Goal: Information Seeking & Learning: Learn about a topic

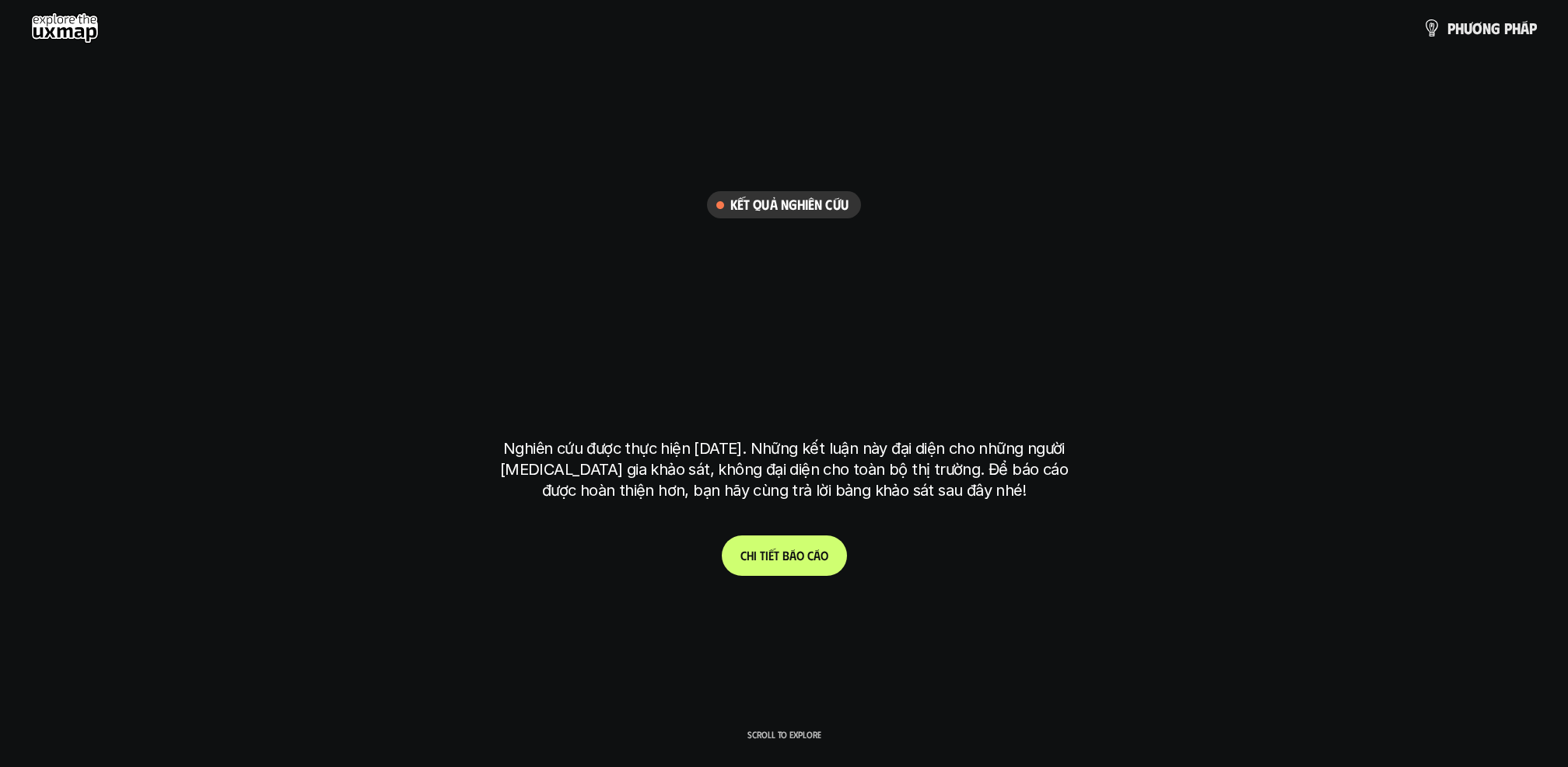
click at [803, 209] on h6 "Kết quả nghiên cứu" at bounding box center [790, 205] width 118 height 18
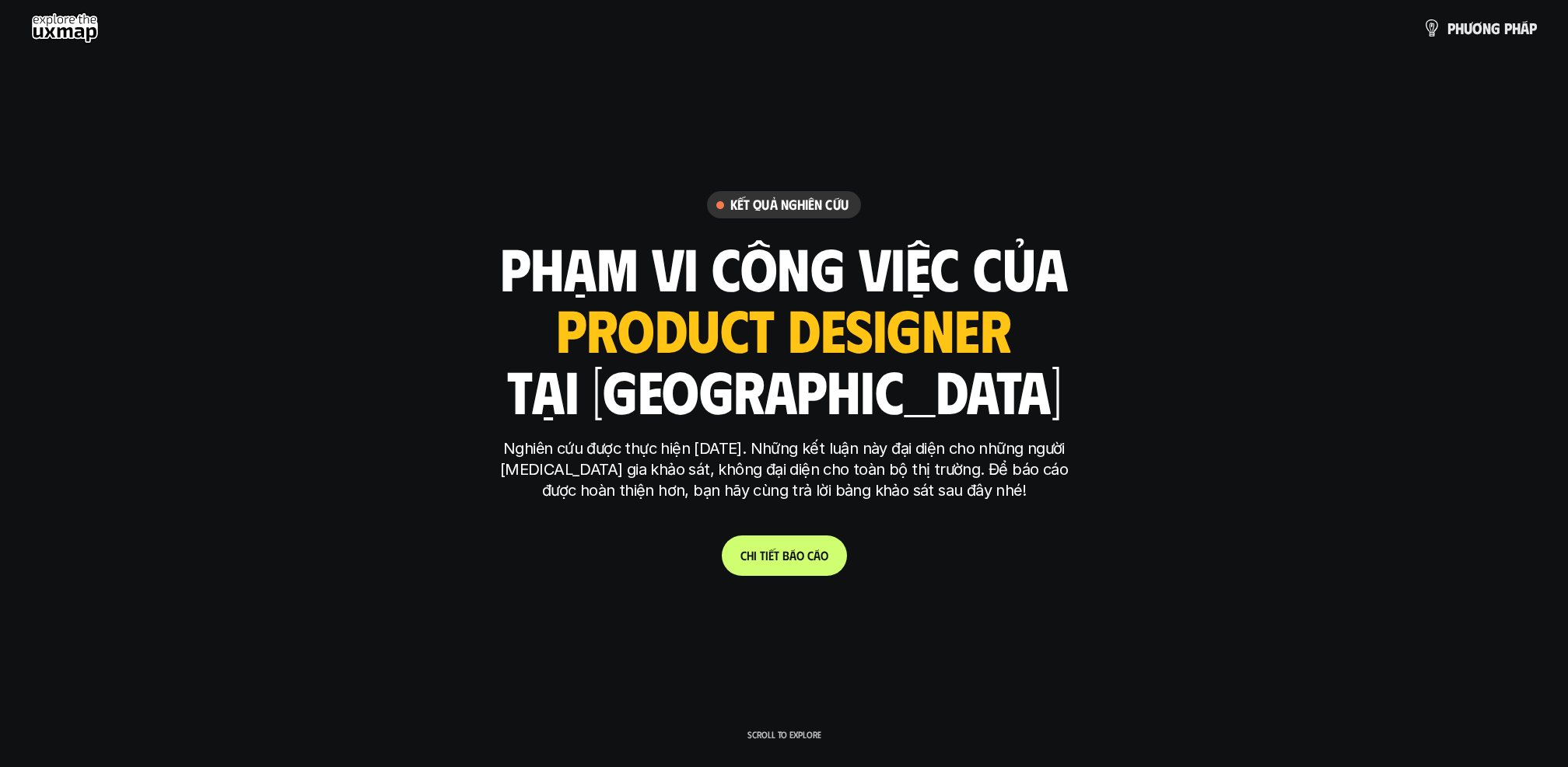
click at [767, 358] on h1 "tại [GEOGRAPHIC_DATA]" at bounding box center [785, 390] width 555 height 65
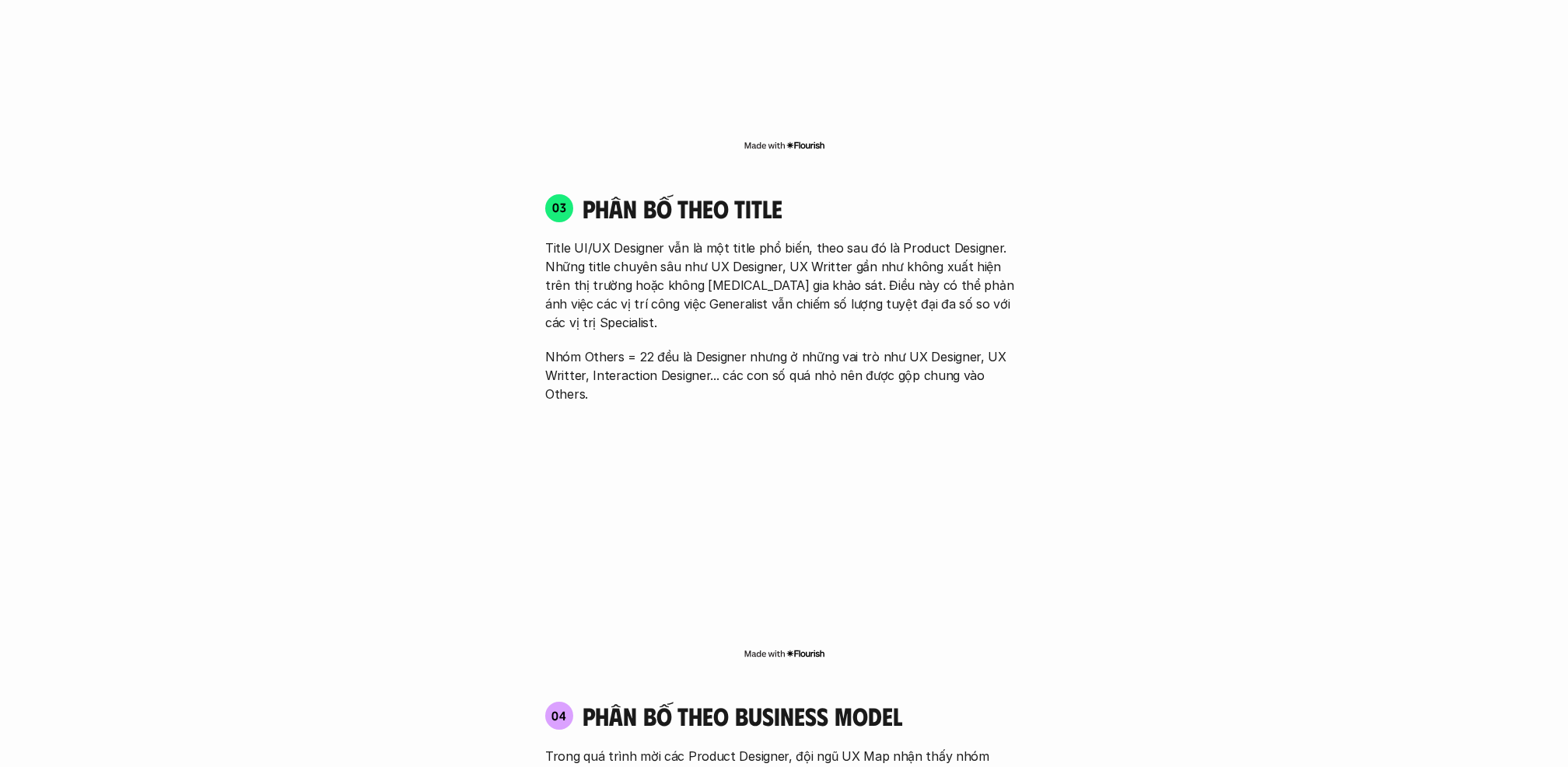
scroll to position [2234, 0]
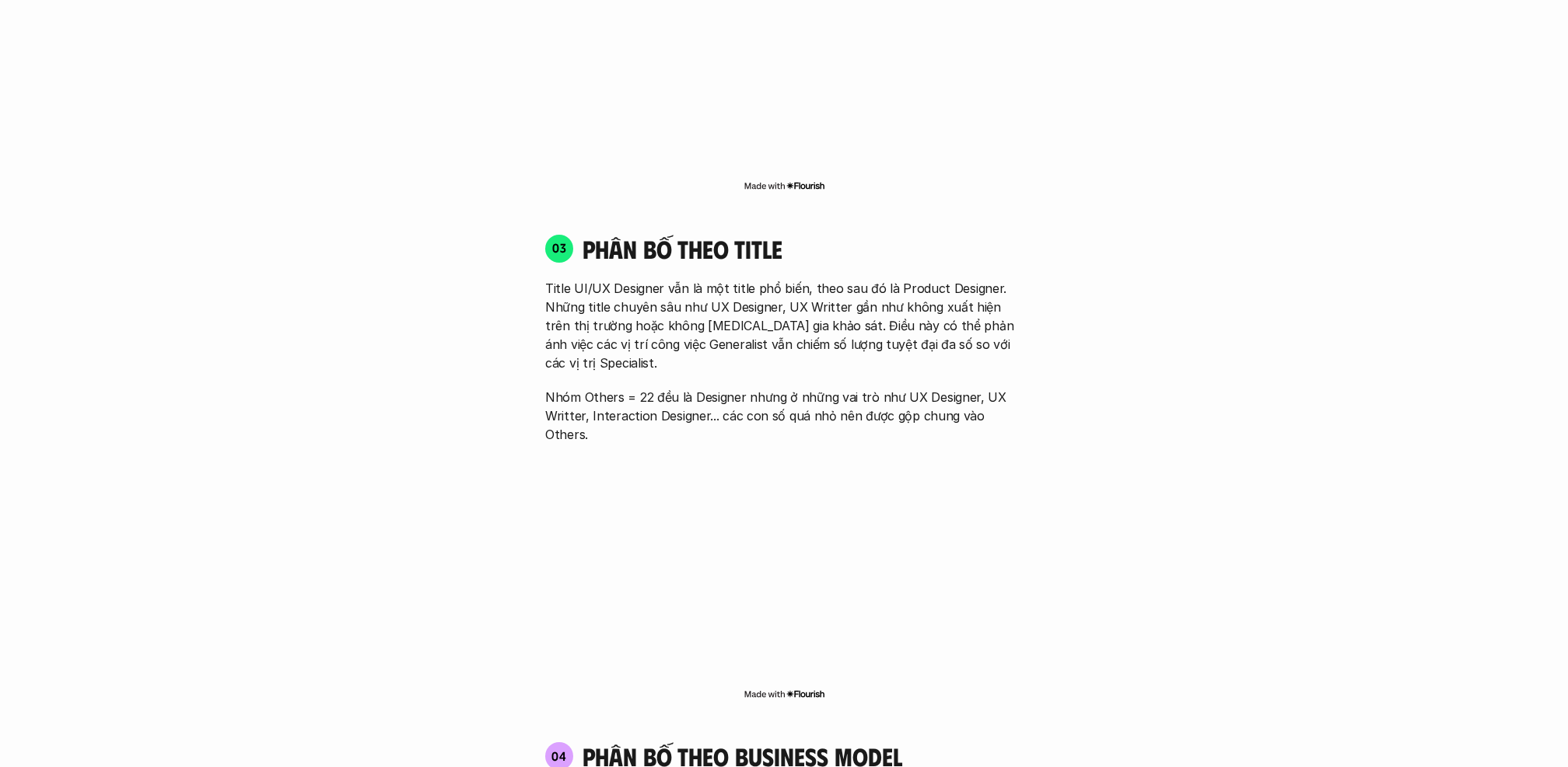
click at [805, 180] on img at bounding box center [785, 186] width 82 height 13
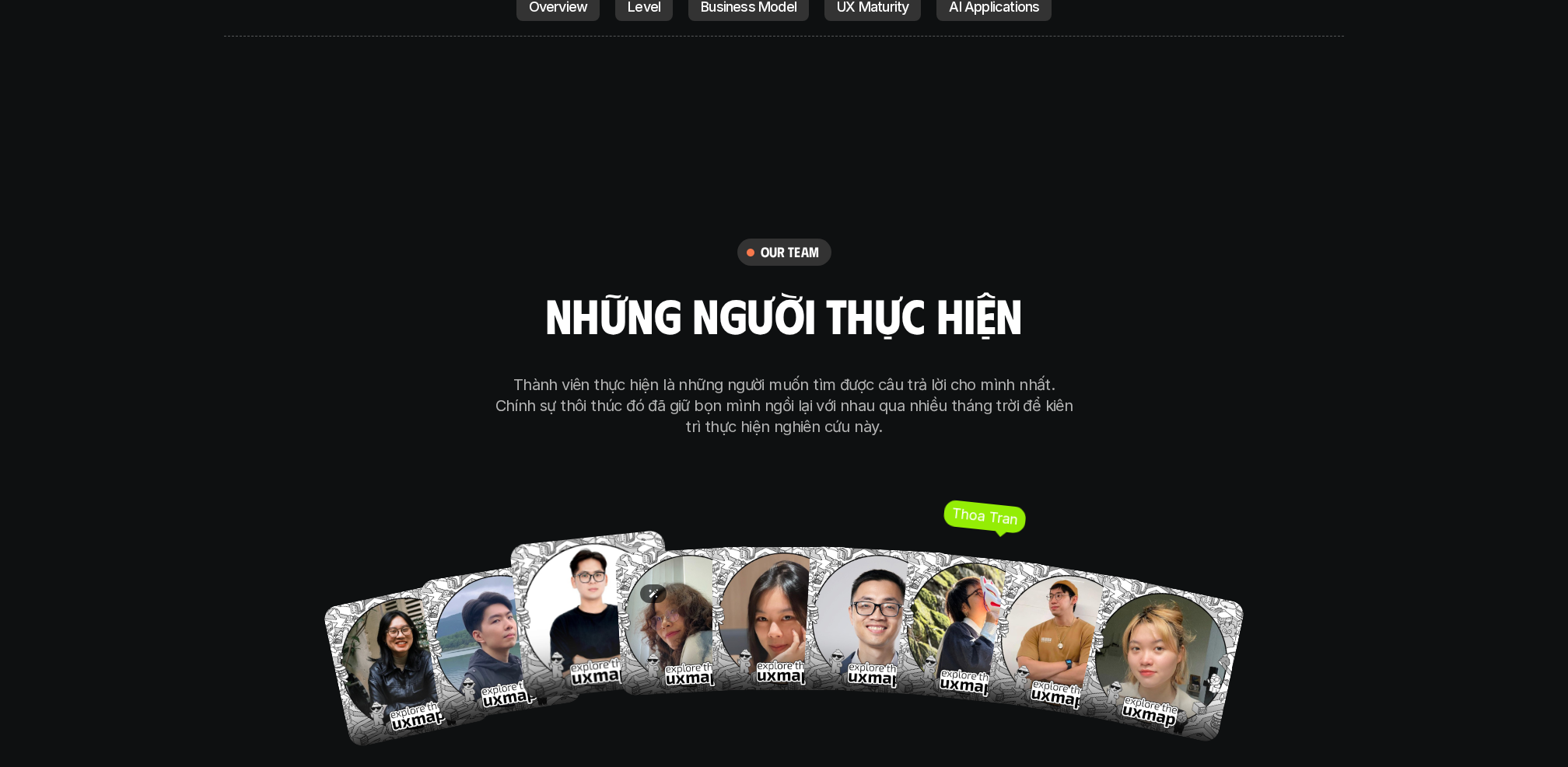
scroll to position [8833, 0]
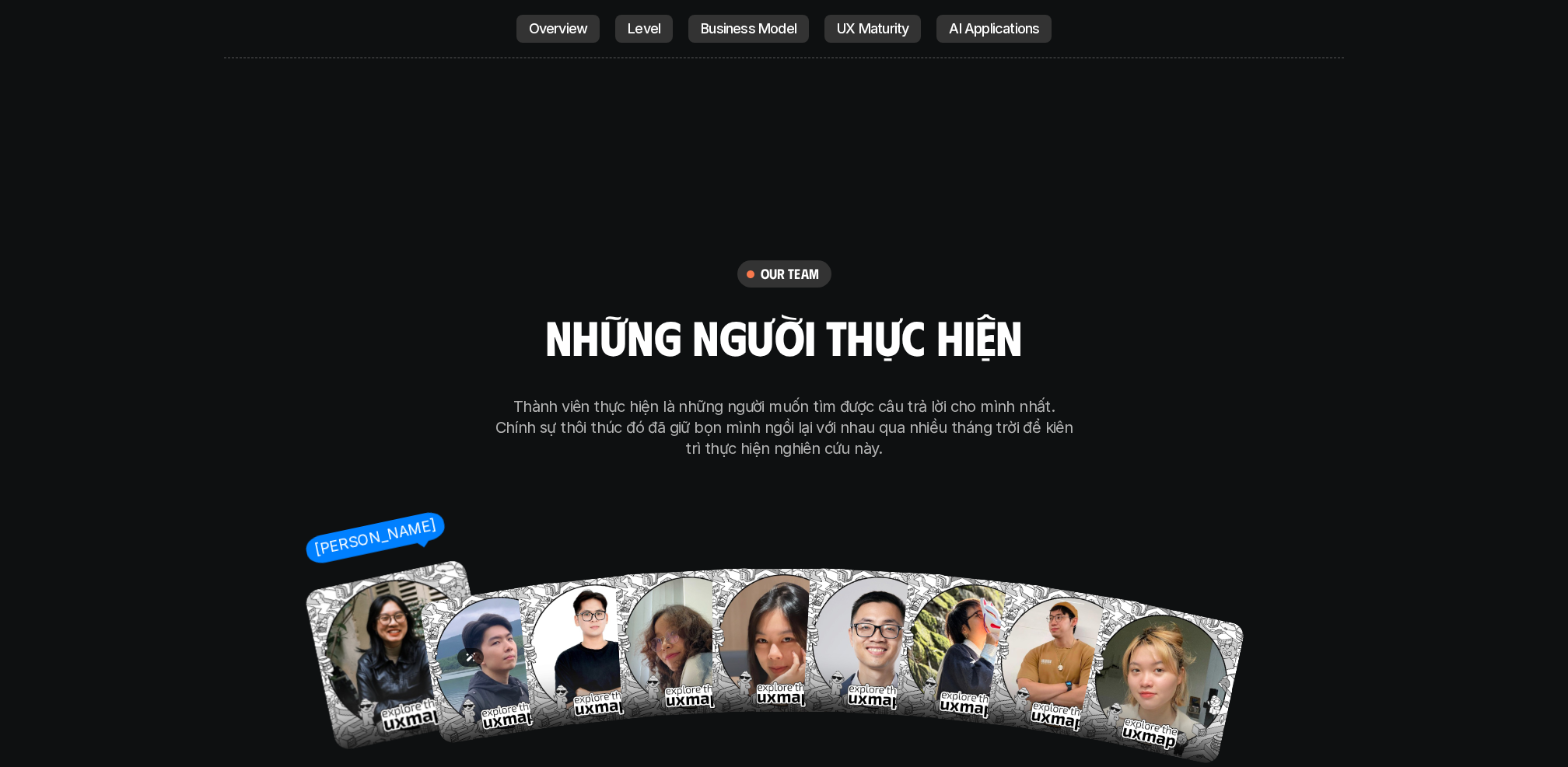
click at [380, 591] on img at bounding box center [400, 656] width 194 height 194
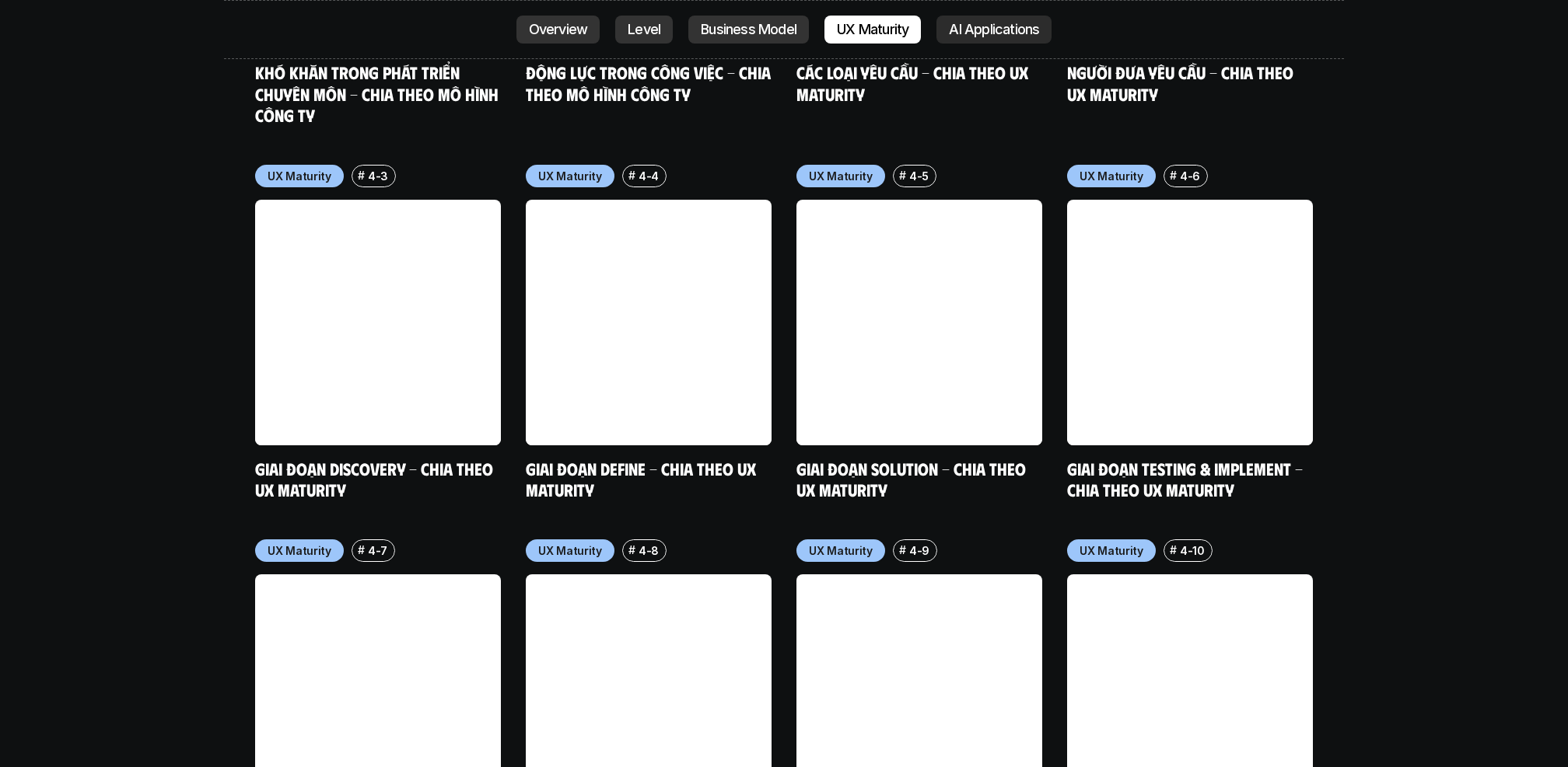
scroll to position [7461, 0]
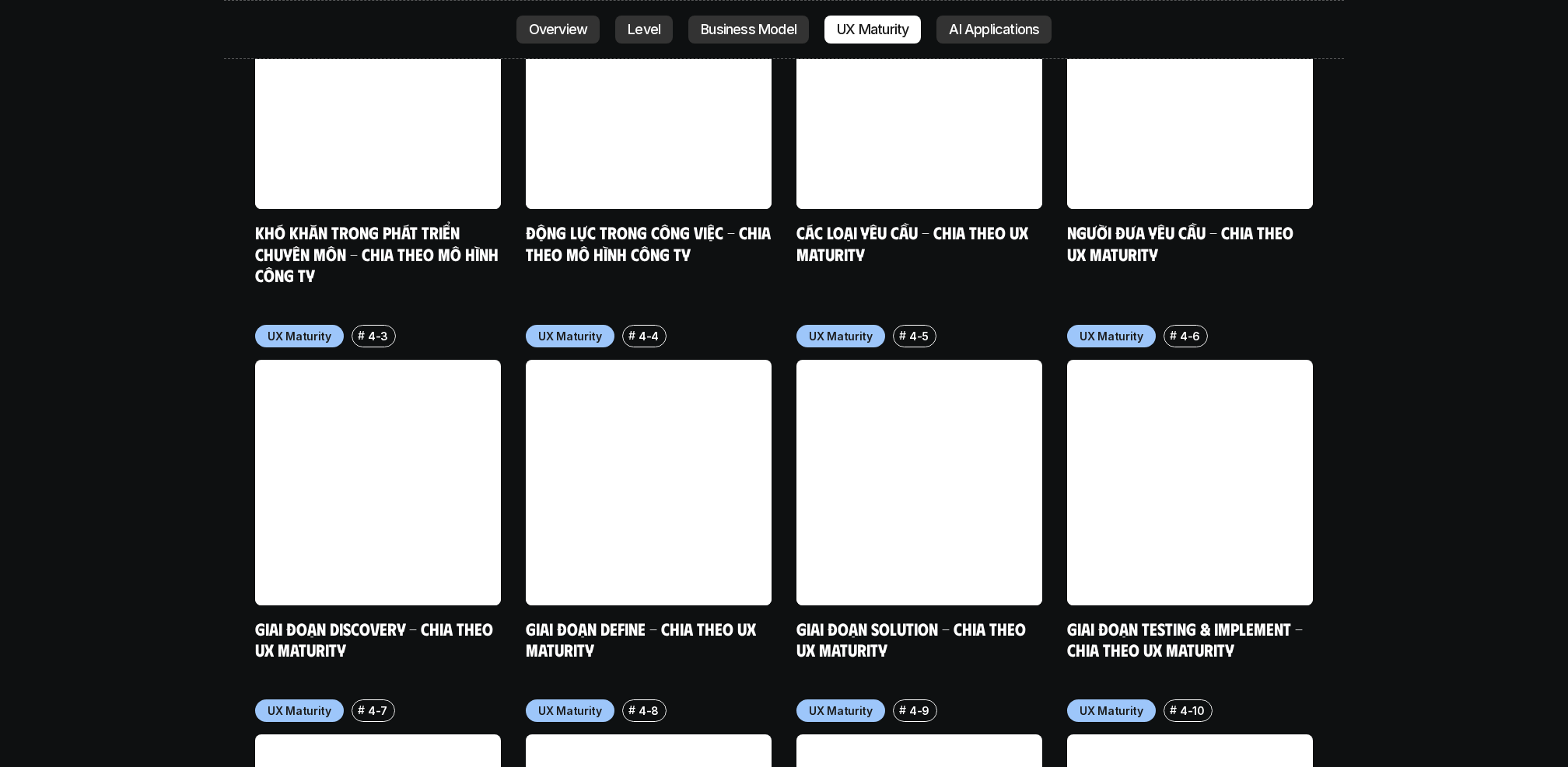
click at [559, 702] on p "UX Maturity" at bounding box center [570, 710] width 64 height 17
click at [656, 702] on p "4-8" at bounding box center [648, 710] width 20 height 17
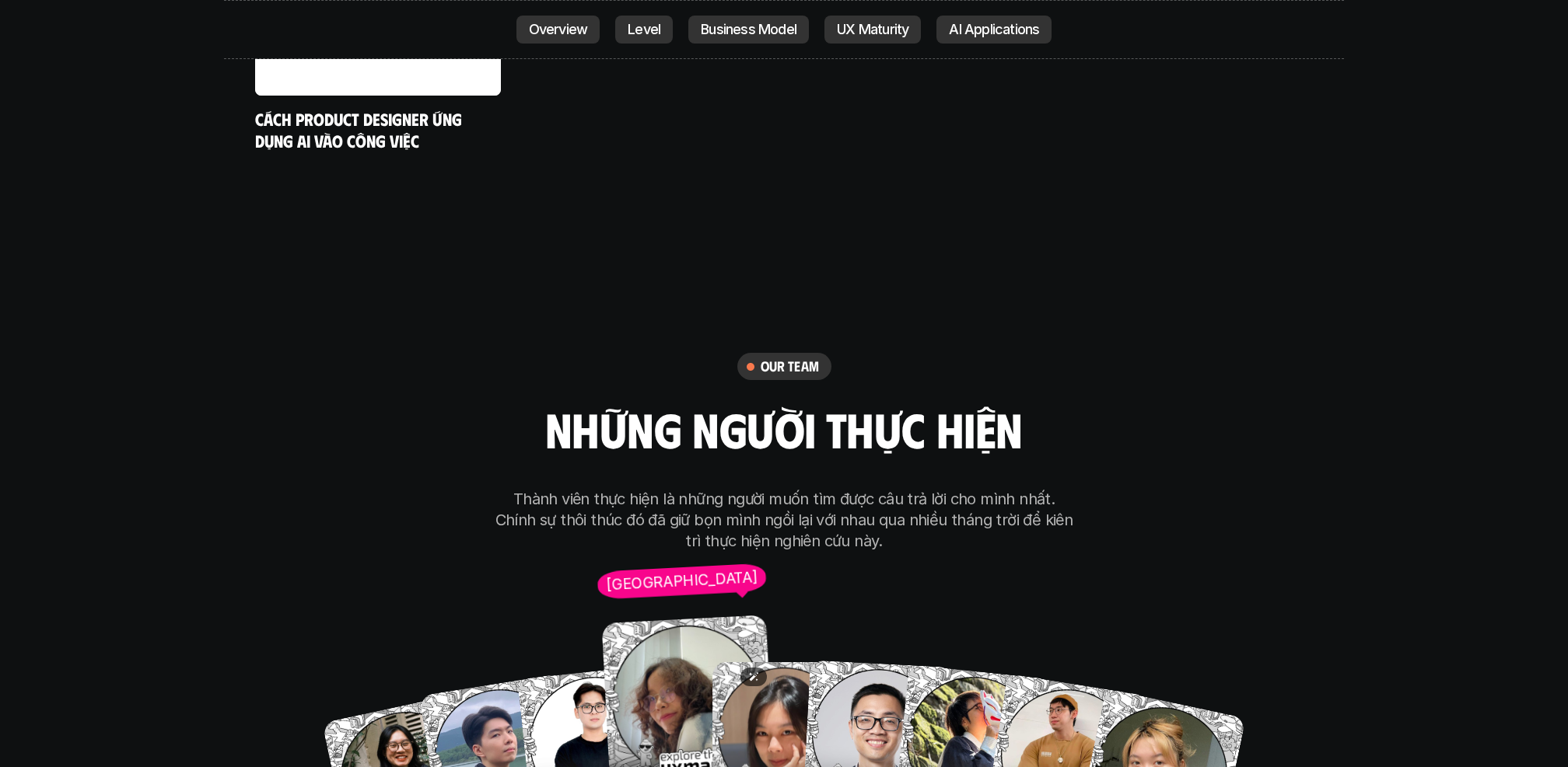
scroll to position [8739, 0]
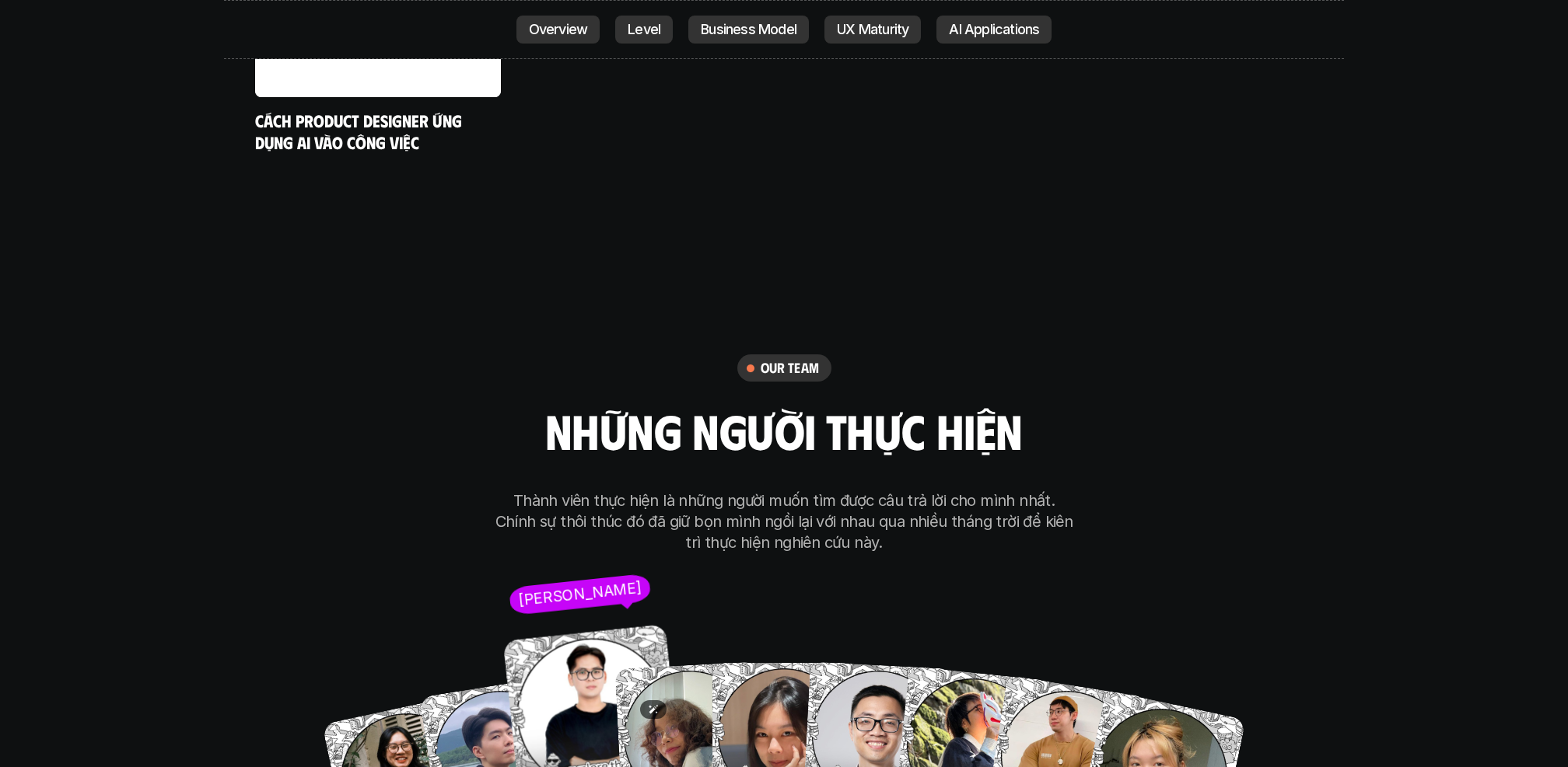
click at [593, 664] on img at bounding box center [593, 714] width 180 height 180
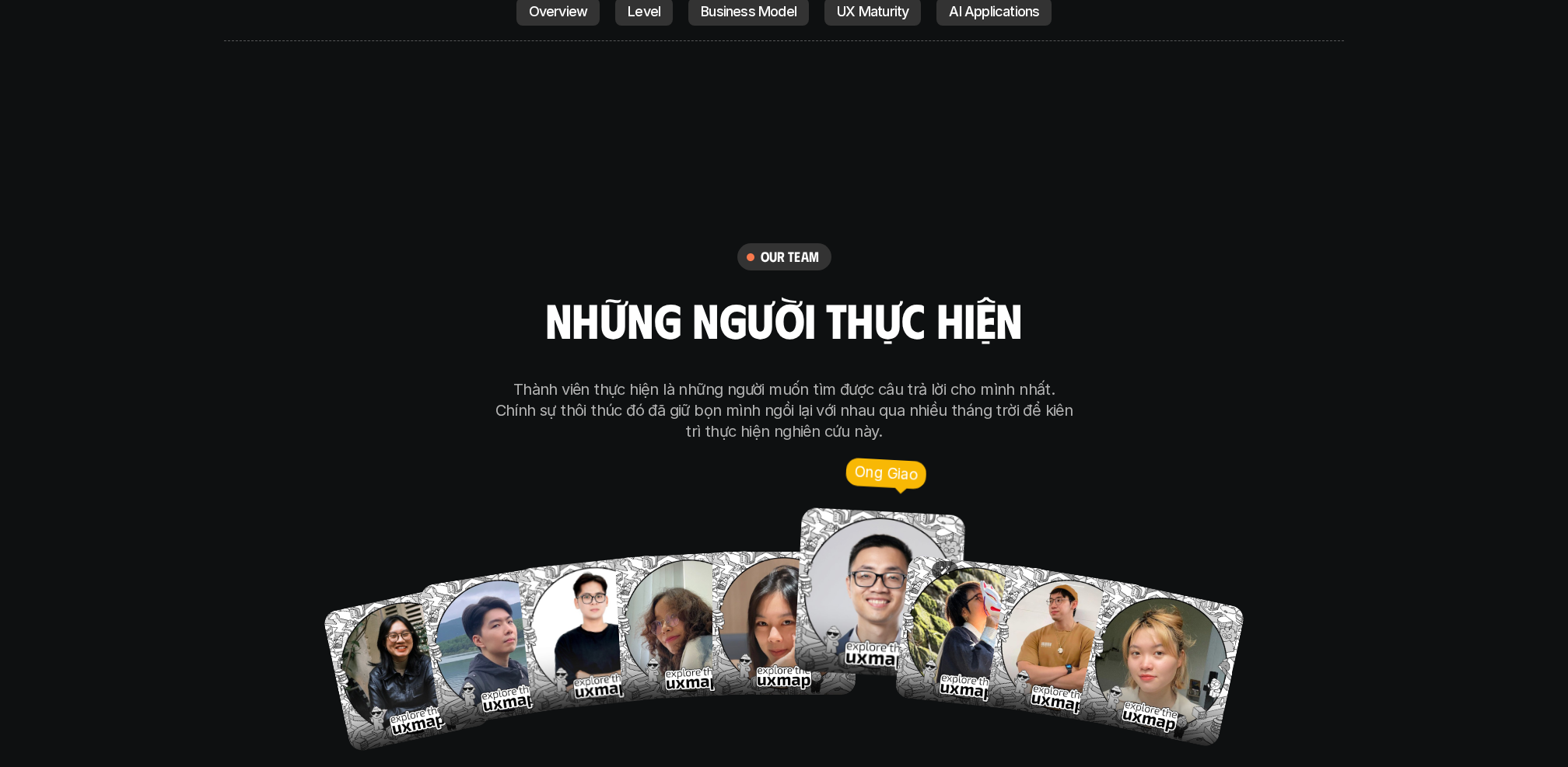
scroll to position [8858, 0]
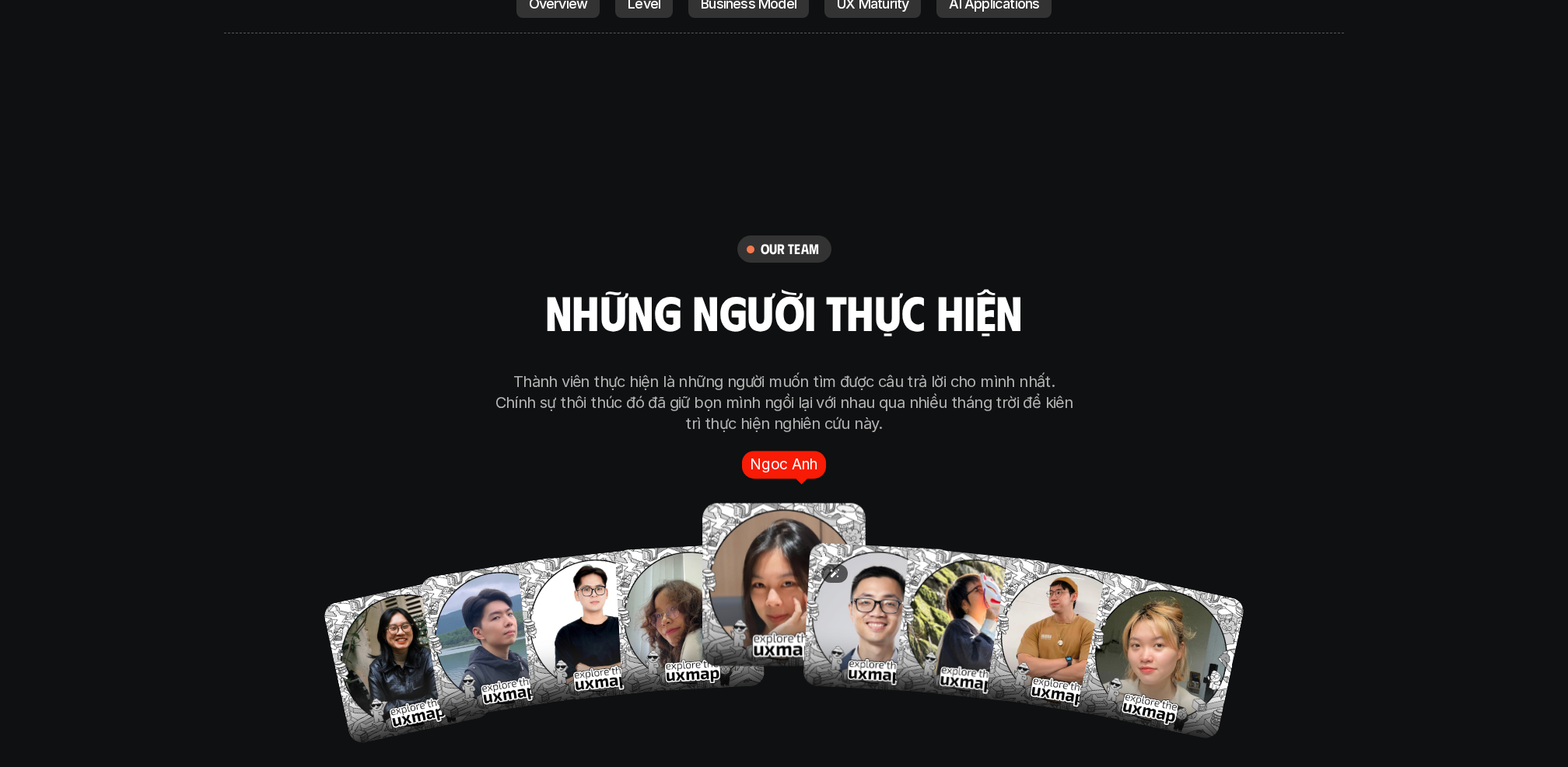
click at [778, 527] on img at bounding box center [783, 585] width 163 height 163
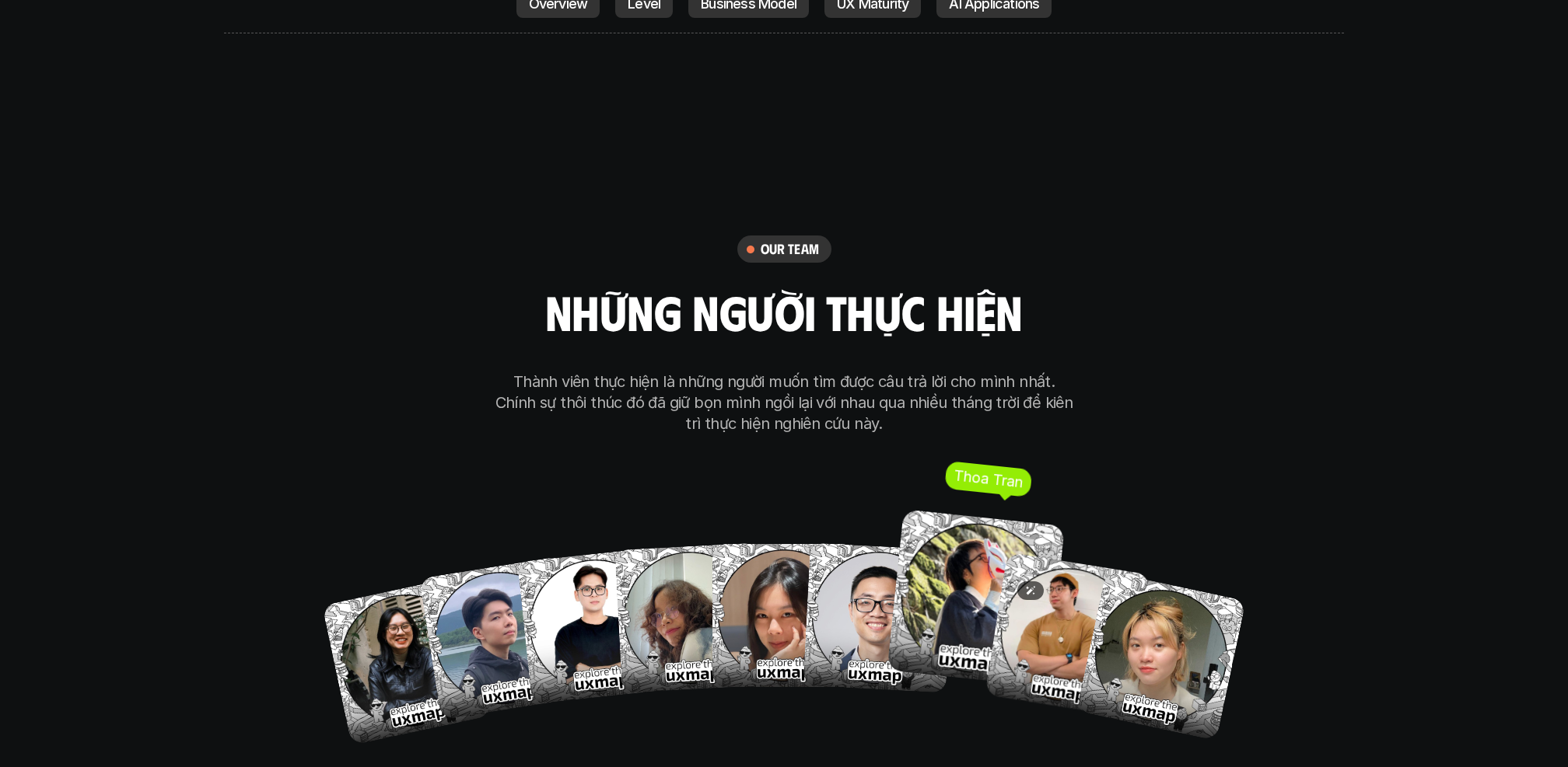
click at [943, 514] on img at bounding box center [975, 599] width 178 height 178
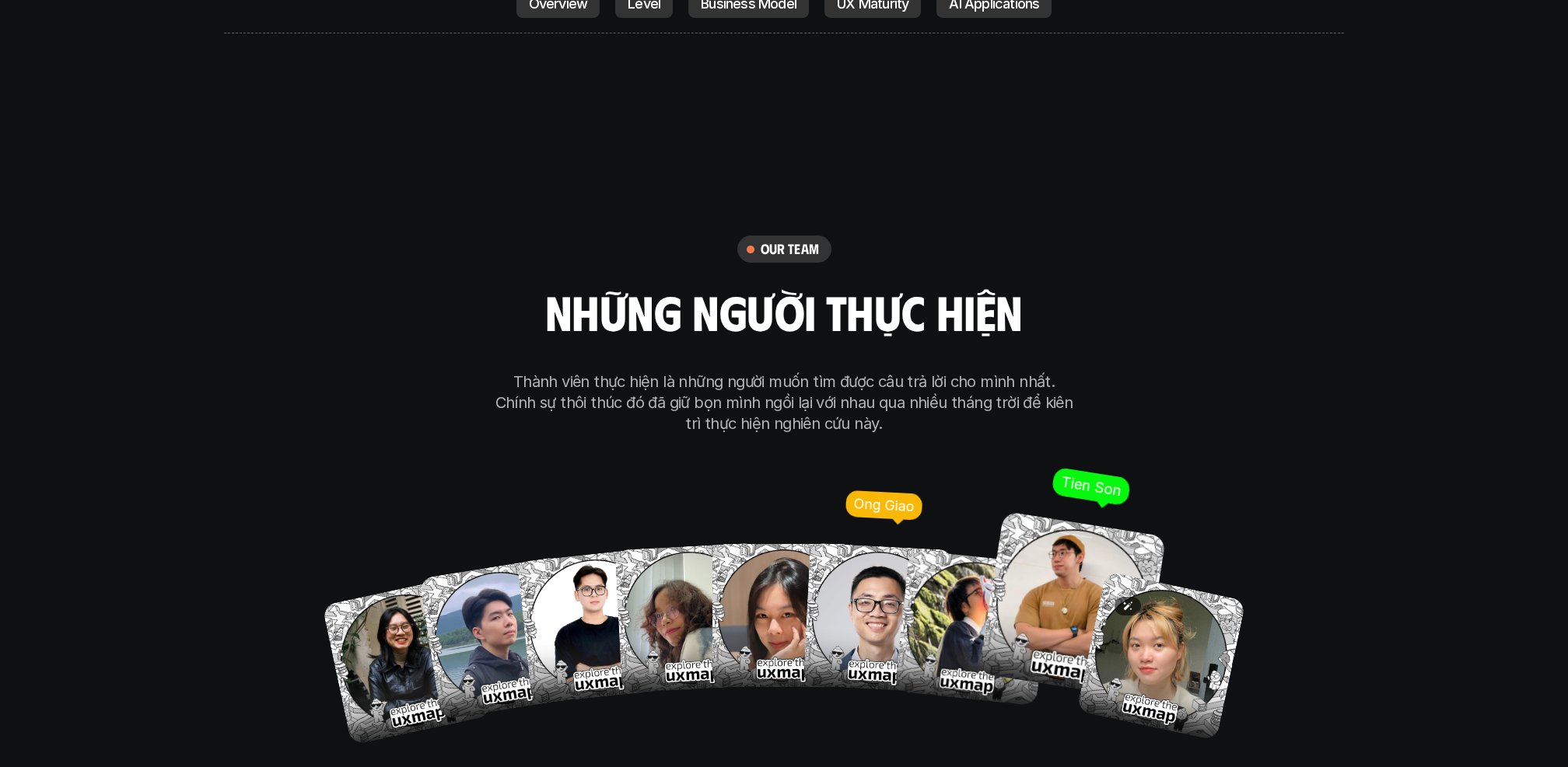
click at [1027, 511] on img at bounding box center [1072, 605] width 188 height 188
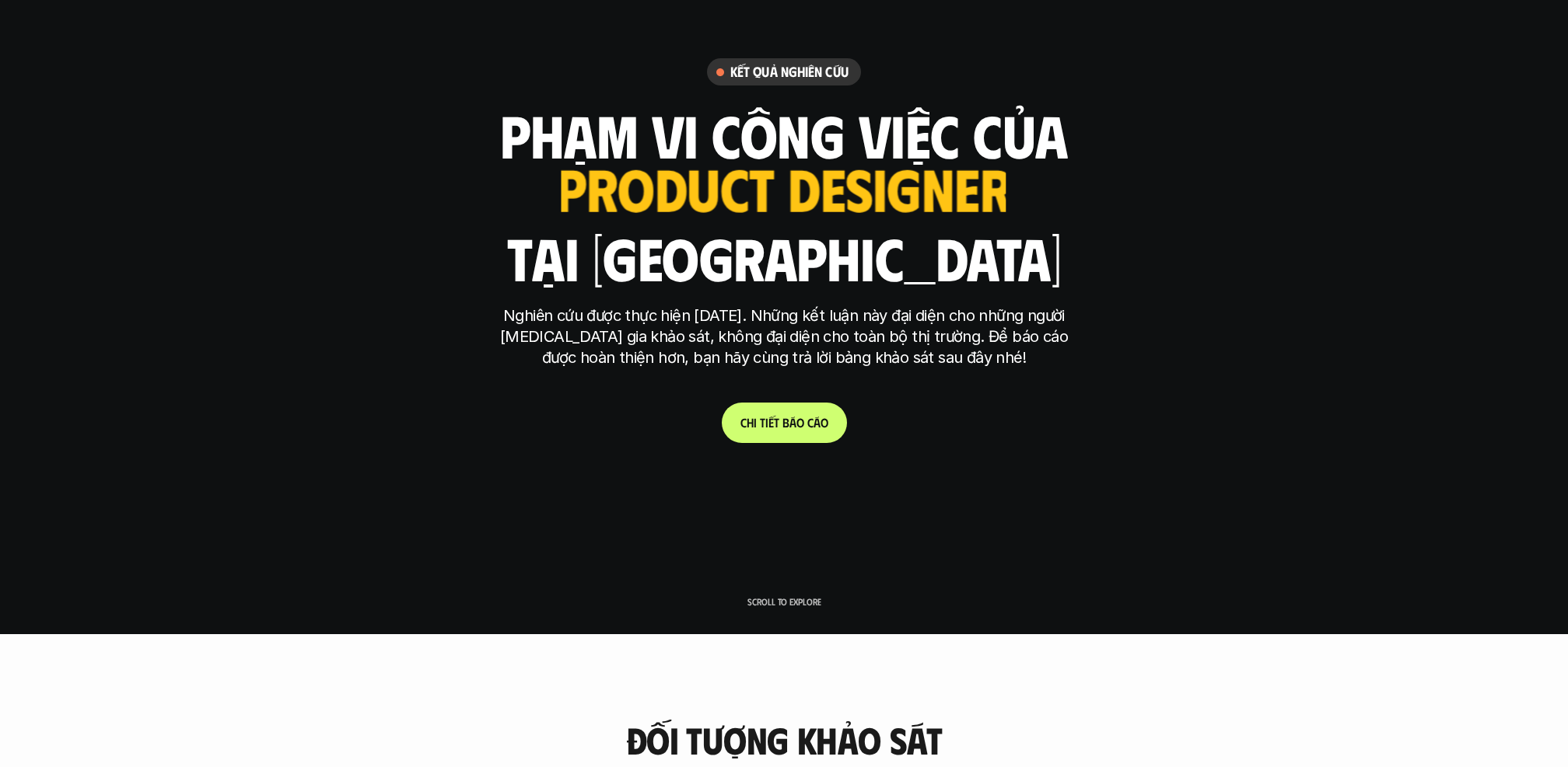
scroll to position [0, 0]
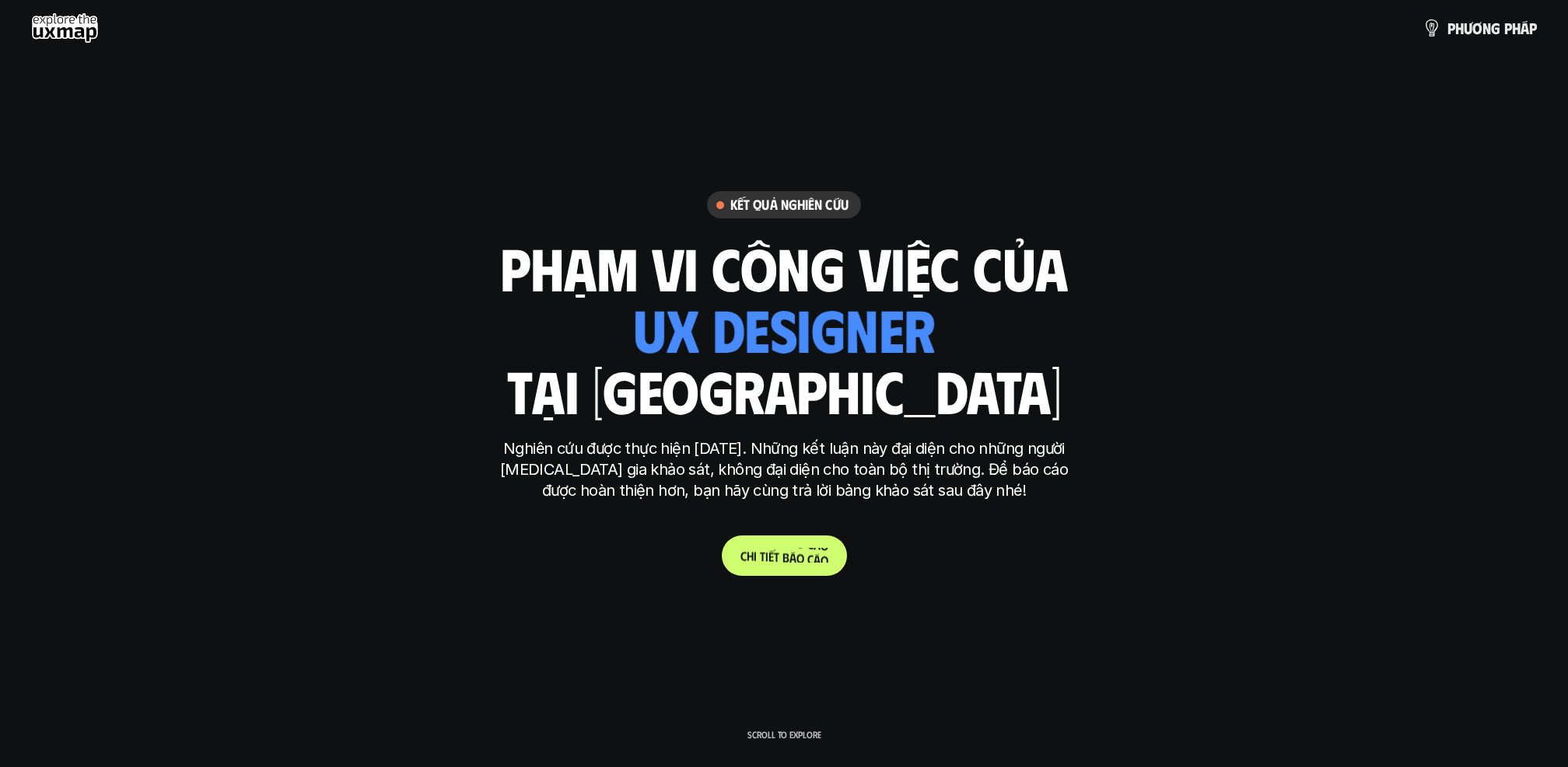
click at [776, 554] on p "C h i t i ế t b á o c á o" at bounding box center [785, 555] width 88 height 15
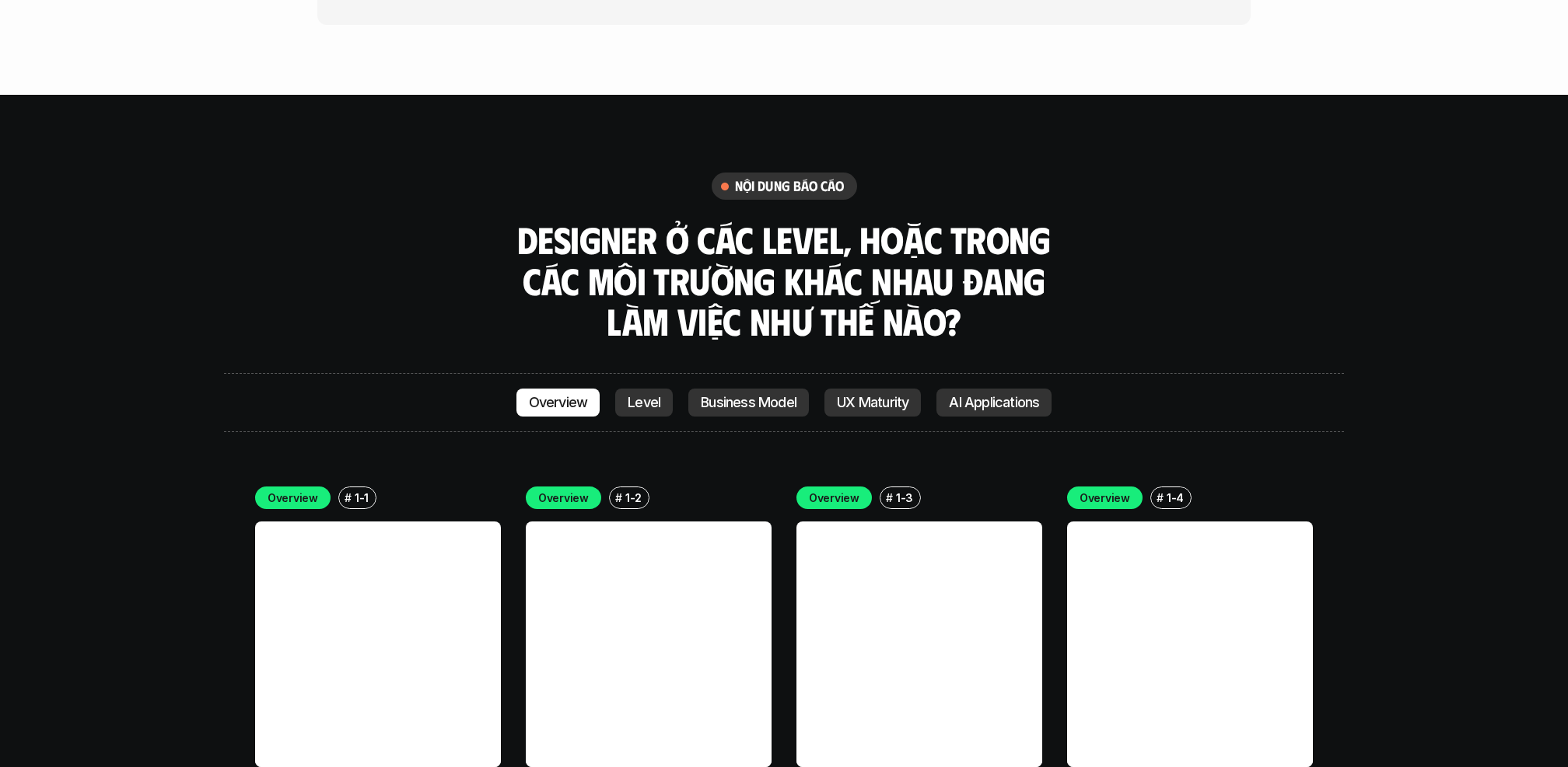
scroll to position [4280, 0]
click at [753, 395] on p "Business Model" at bounding box center [748, 402] width 95 height 16
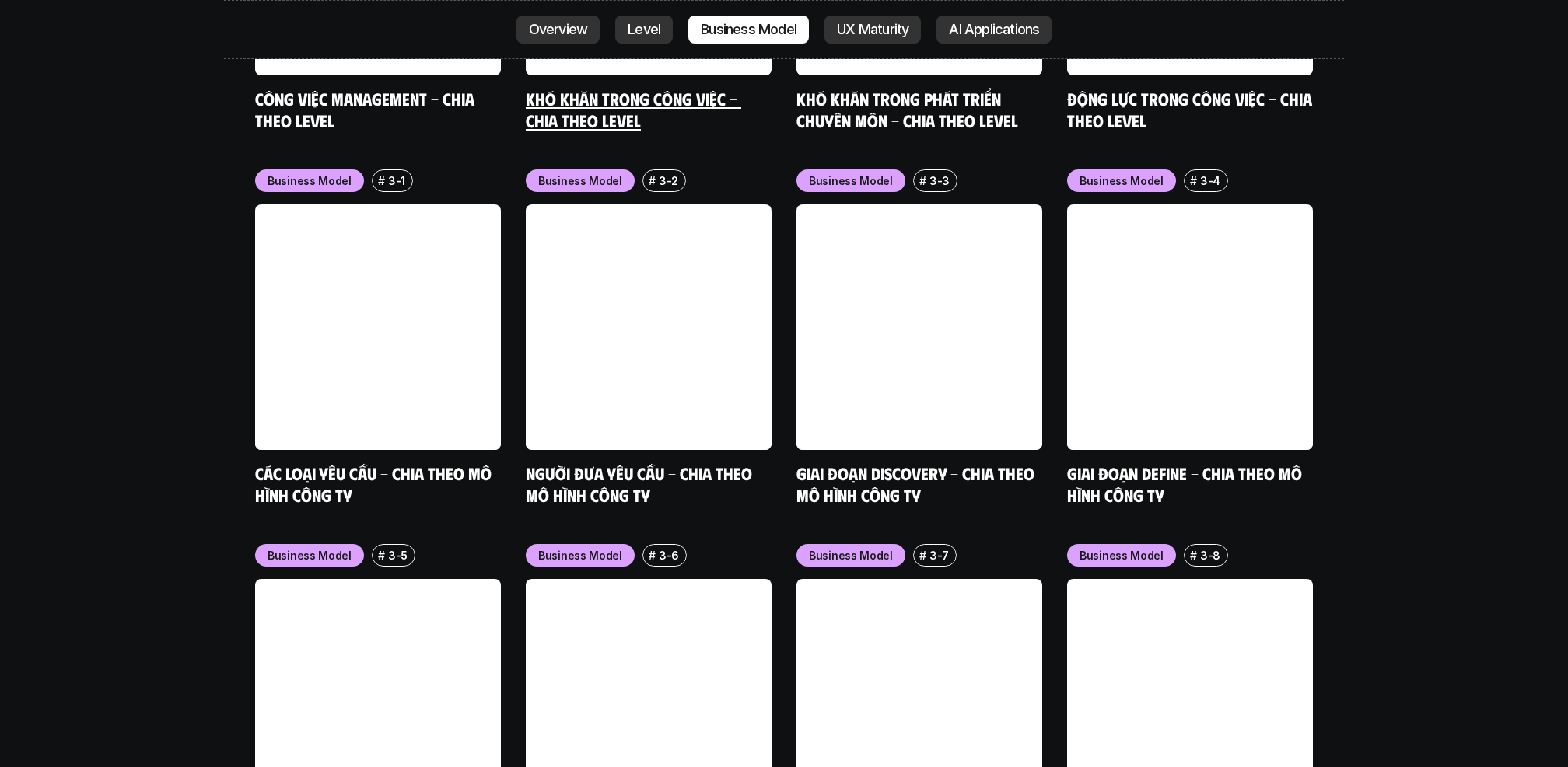
scroll to position [6475, 0]
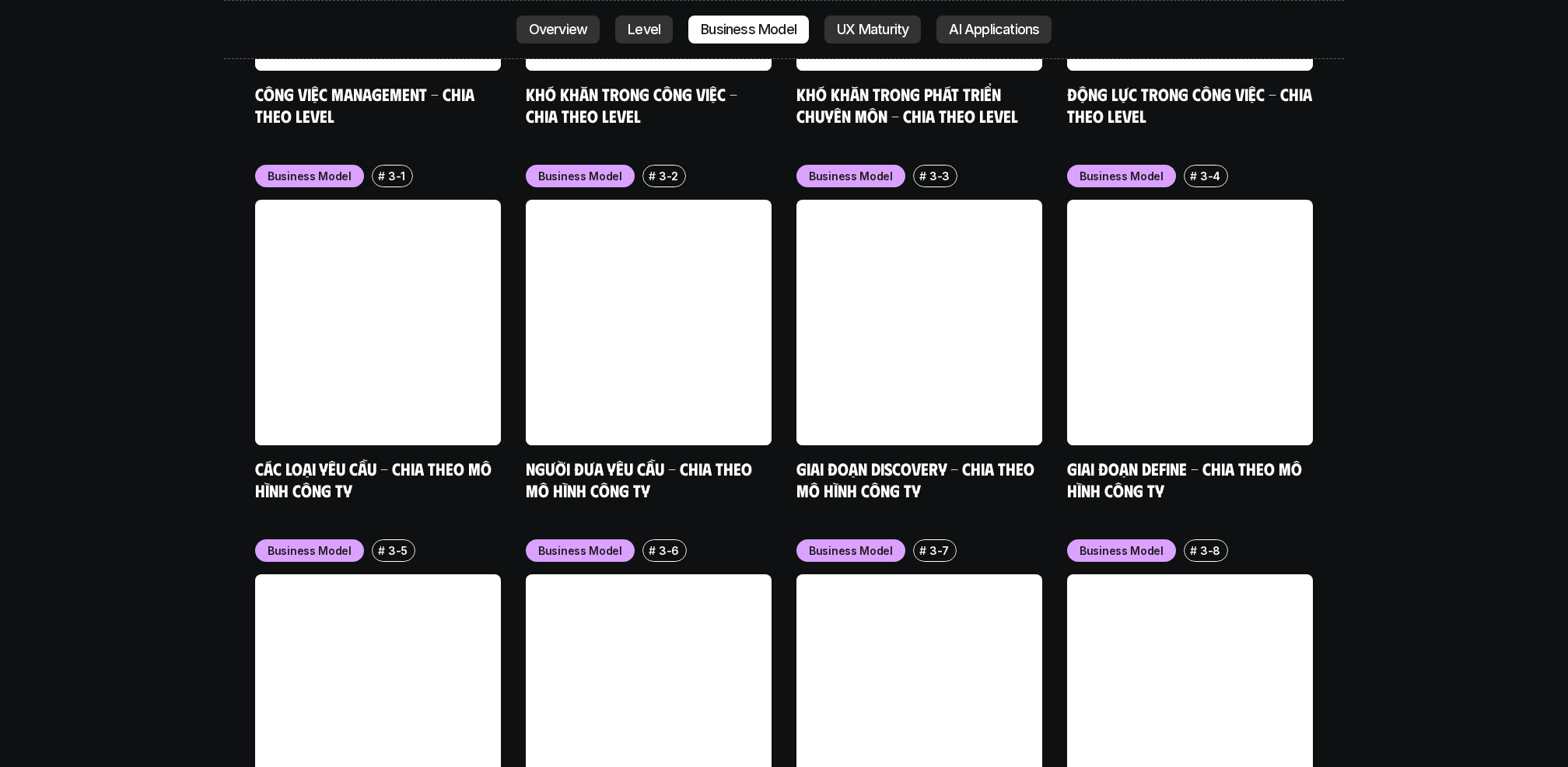
click at [588, 543] on p "Business Model" at bounding box center [580, 550] width 84 height 17
click at [667, 543] on p "3-6" at bounding box center [669, 550] width 20 height 17
click at [986, 200] on link at bounding box center [920, 323] width 246 height 246
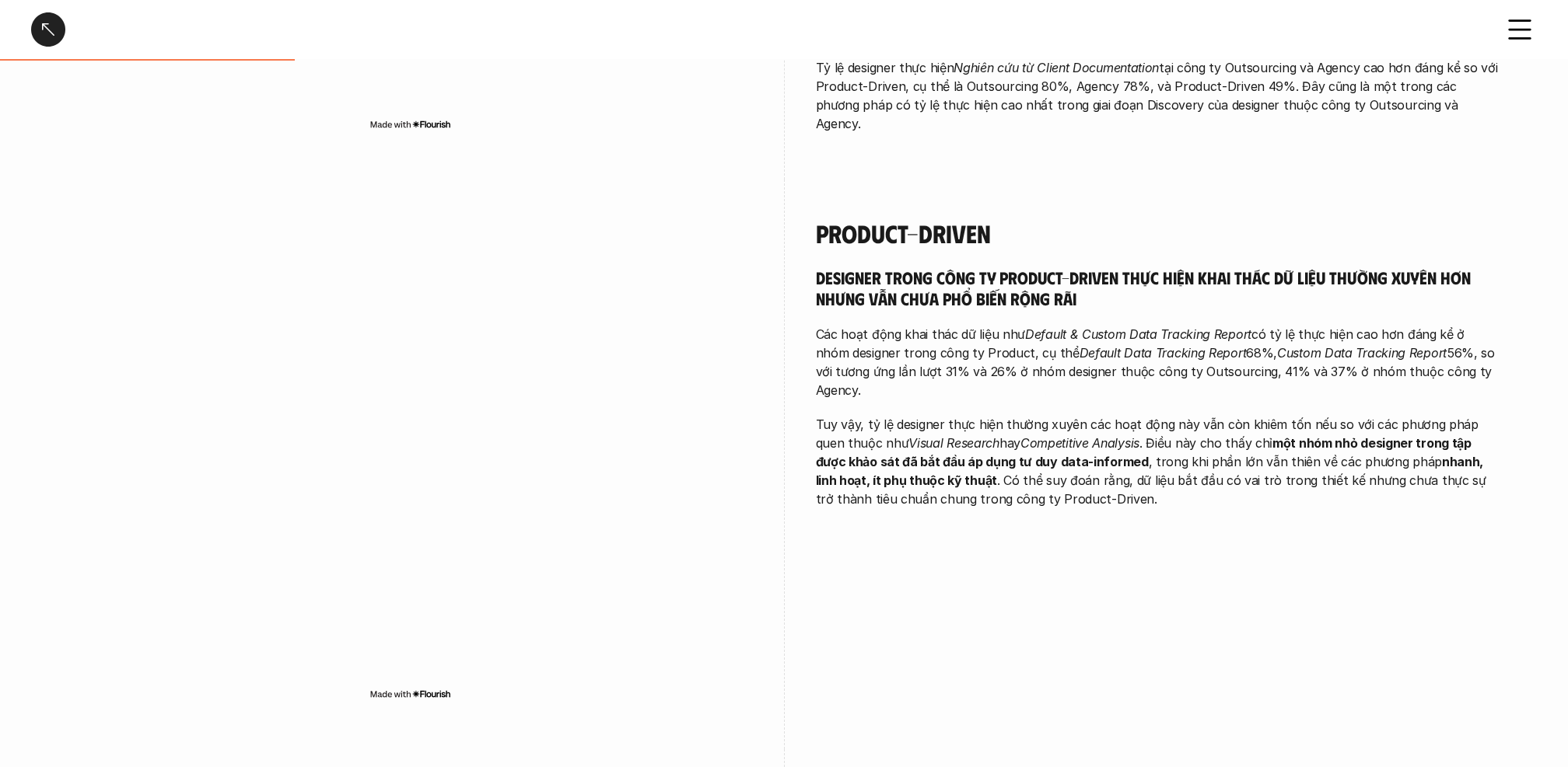
scroll to position [720, 0]
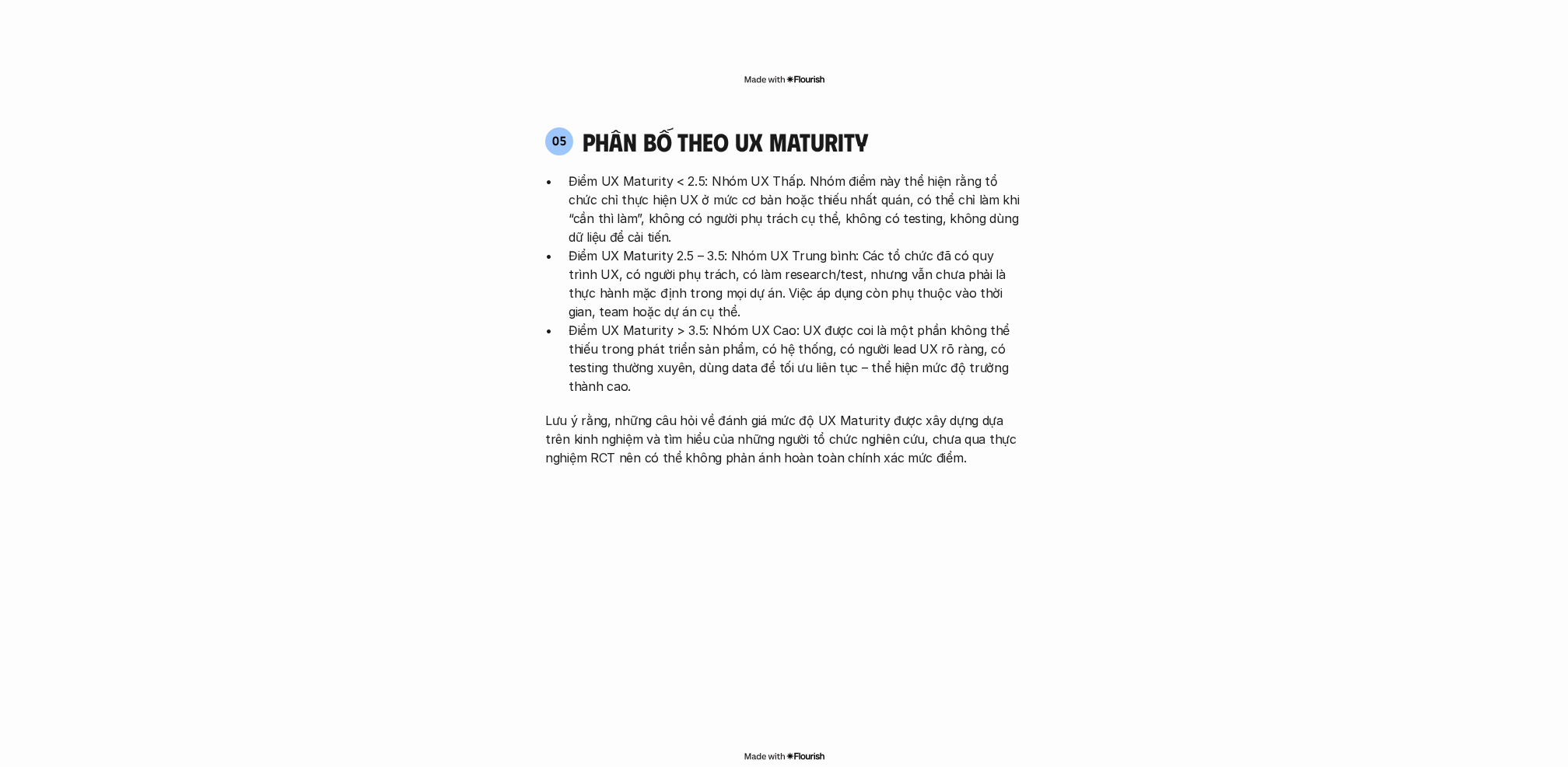
scroll to position [3223, 0]
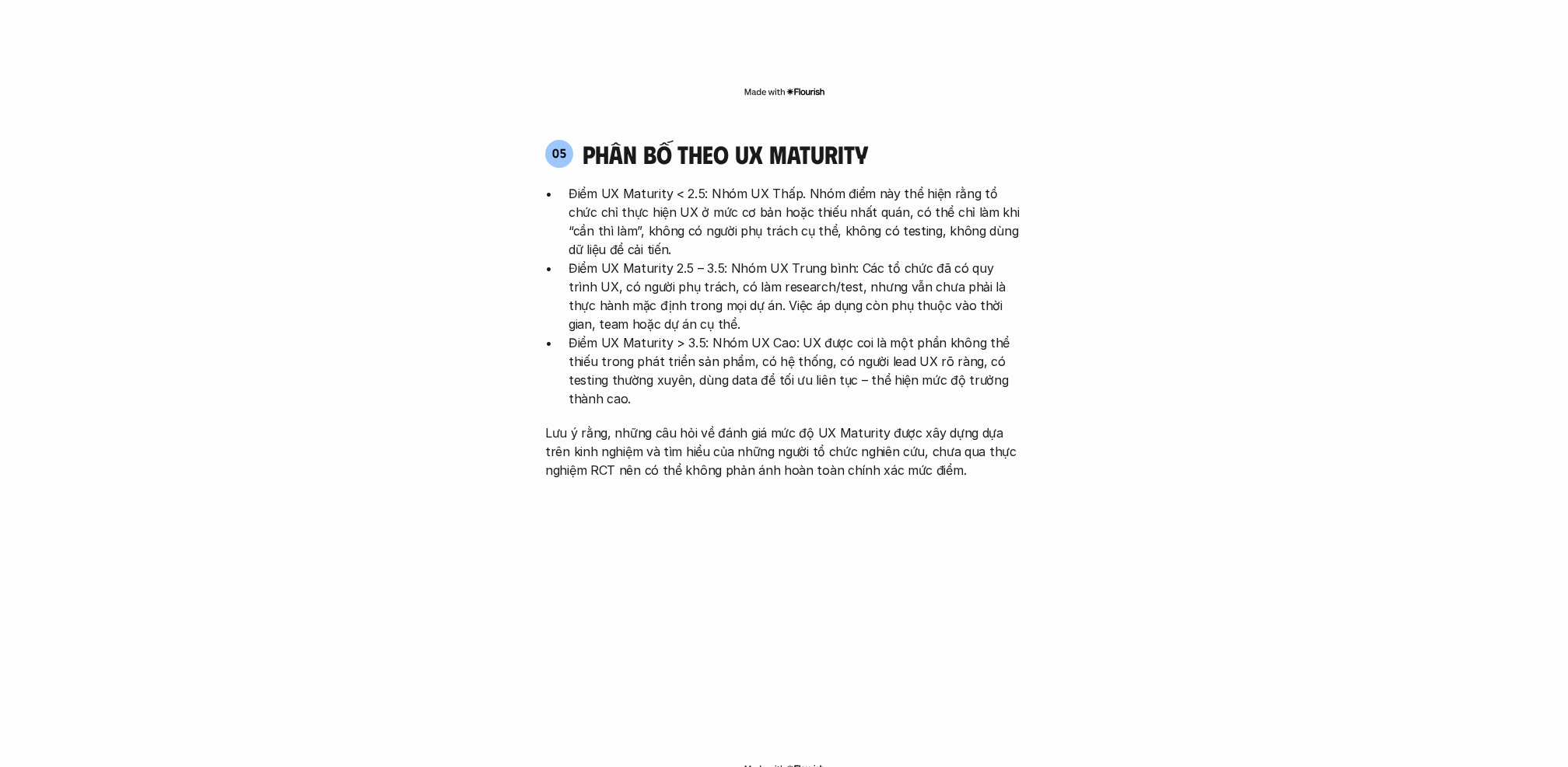
click at [836, 259] on p "Điểm UX Maturity 2.5 – 3.5: Nhóm UX Trung bình: Các tổ chức đã có quy trình UX,…" at bounding box center [796, 296] width 454 height 75
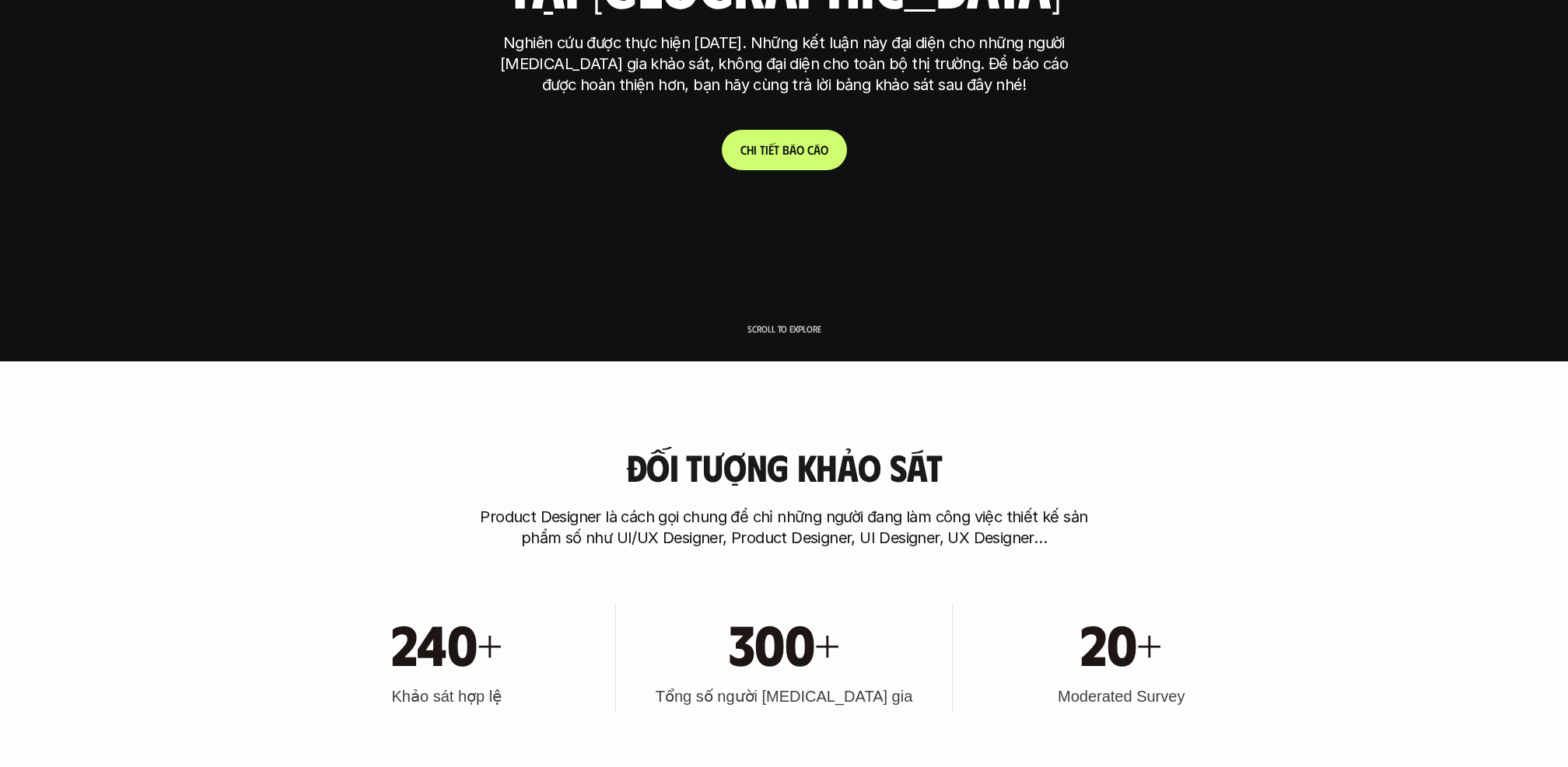
scroll to position [0, 0]
